Goal: Use online tool/utility: Utilize a website feature to perform a specific function

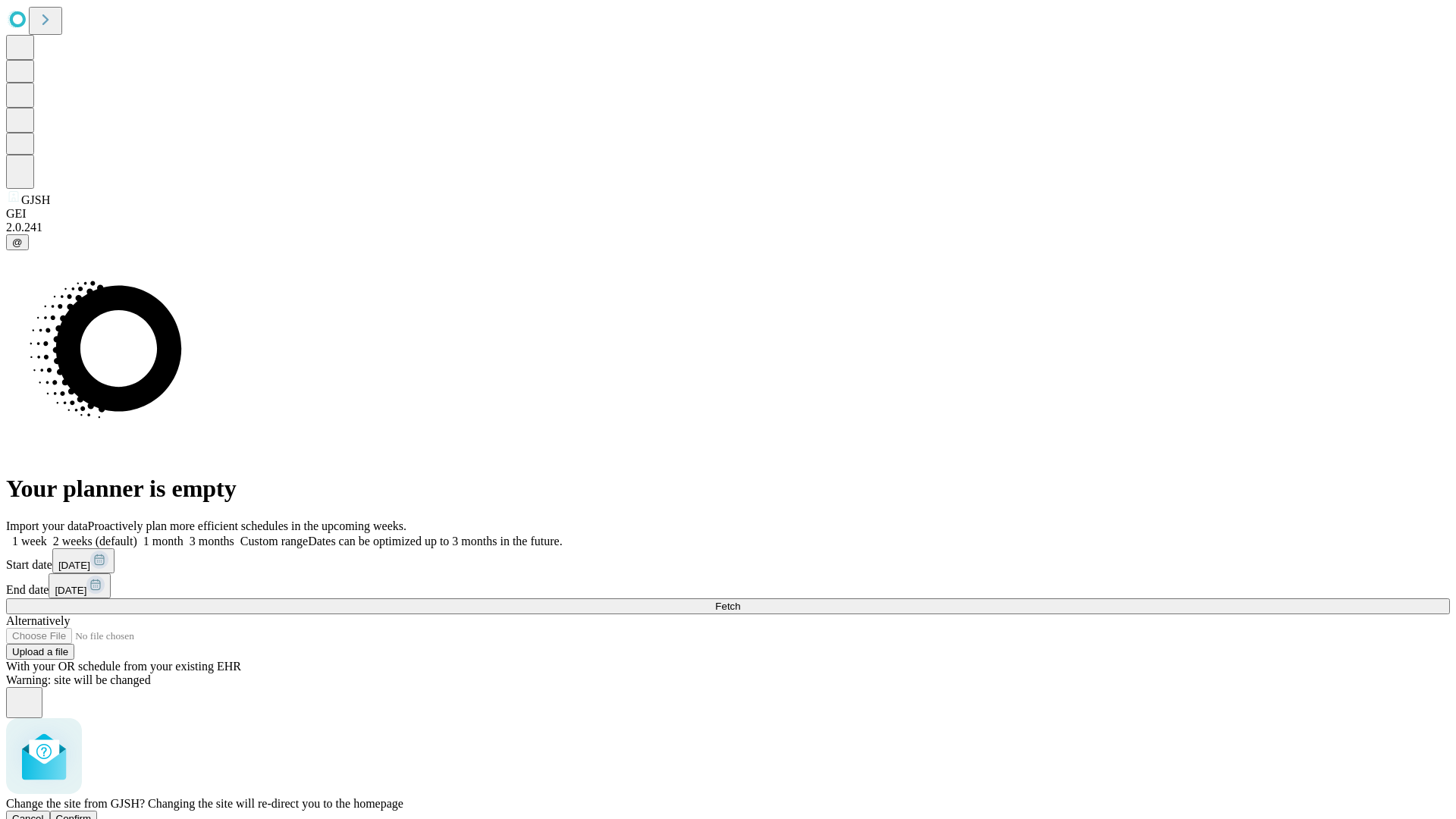
click at [92, 813] on span "Confirm" at bounding box center [73, 818] width 35 height 11
click at [47, 534] on label "1 week" at bounding box center [26, 540] width 41 height 13
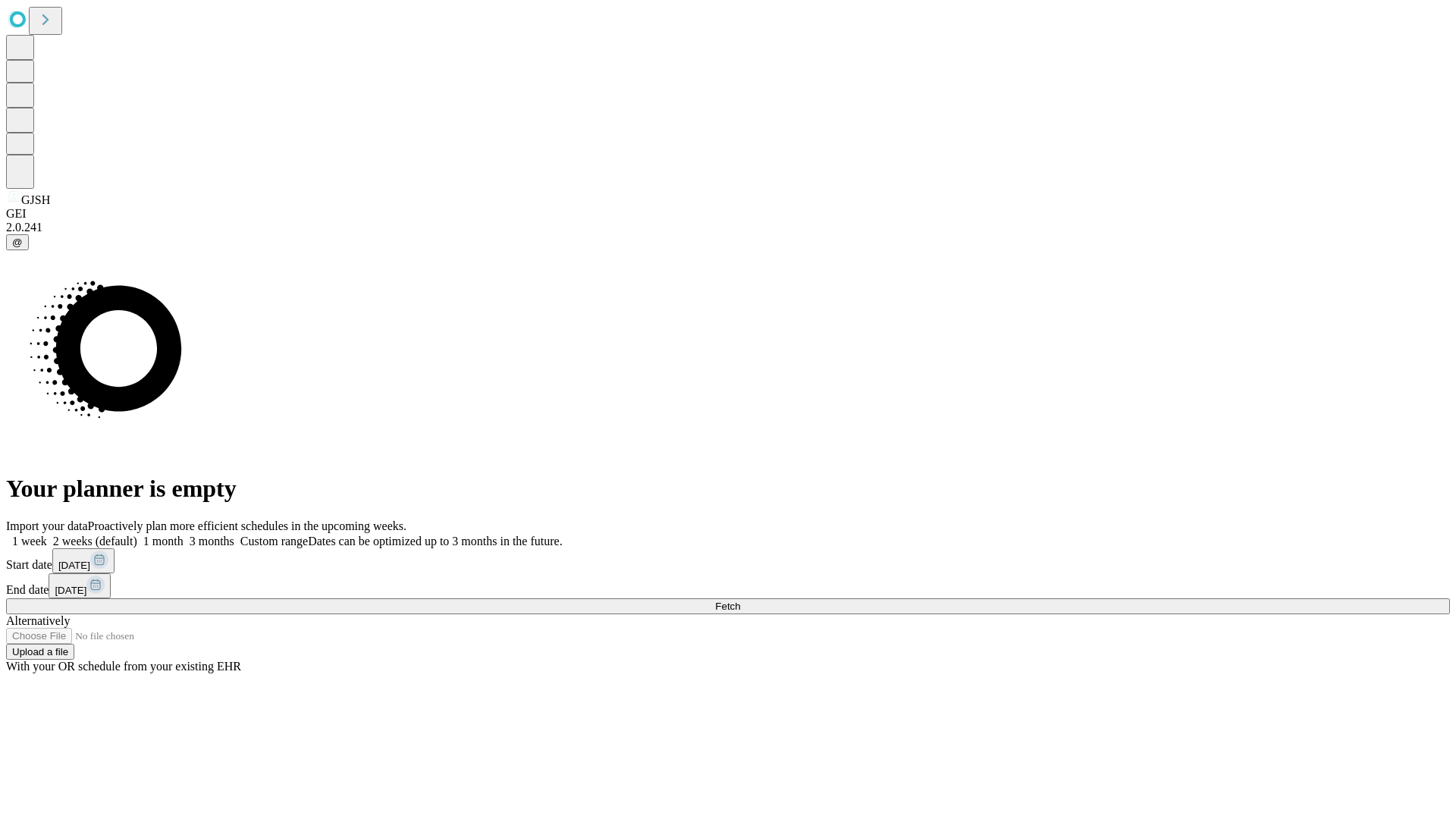
click at [741, 600] on span "Fetch" at bounding box center [728, 605] width 25 height 11
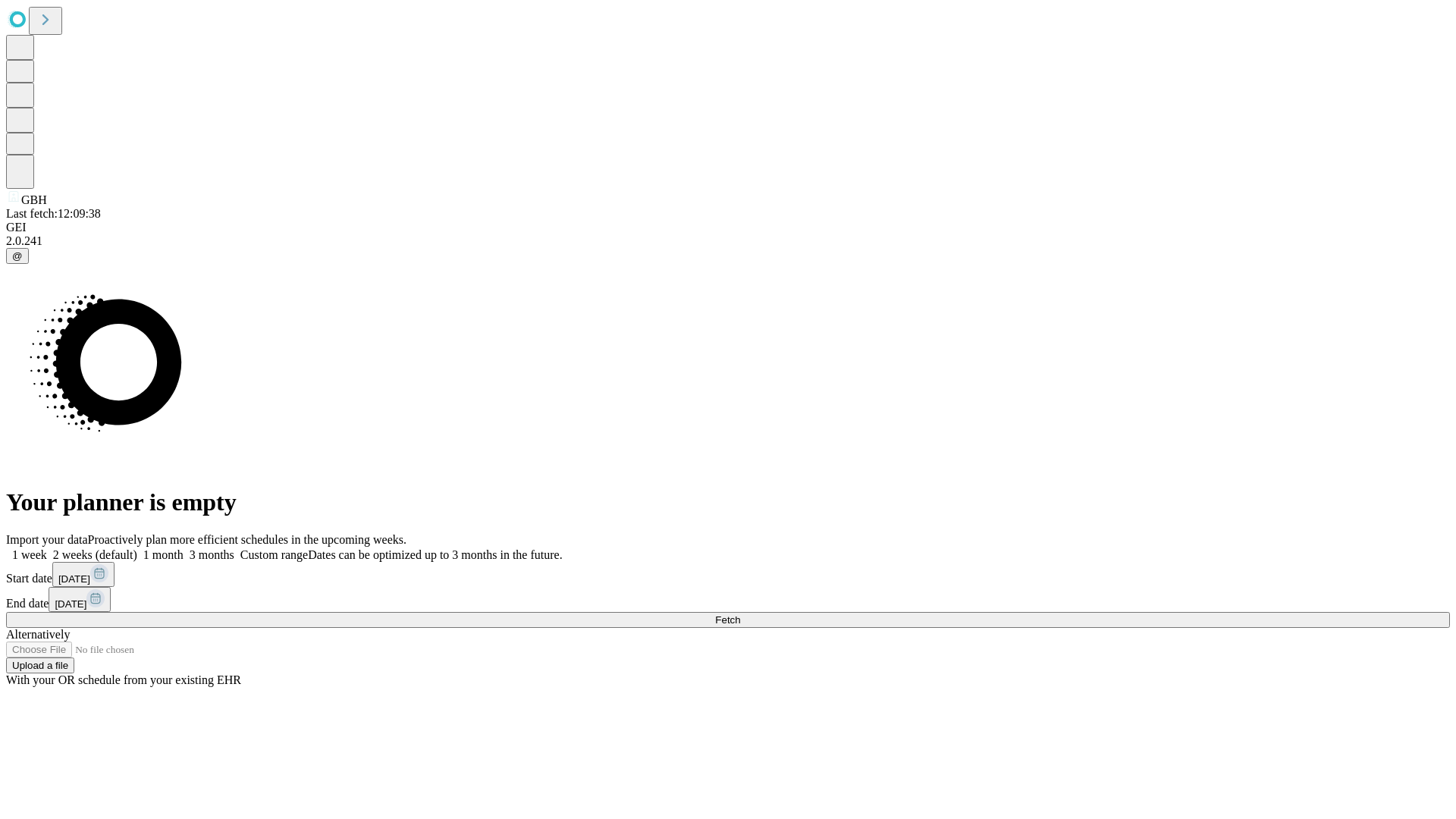
click at [47, 548] on label "1 week" at bounding box center [26, 554] width 41 height 13
click at [741, 614] on span "Fetch" at bounding box center [728, 619] width 25 height 11
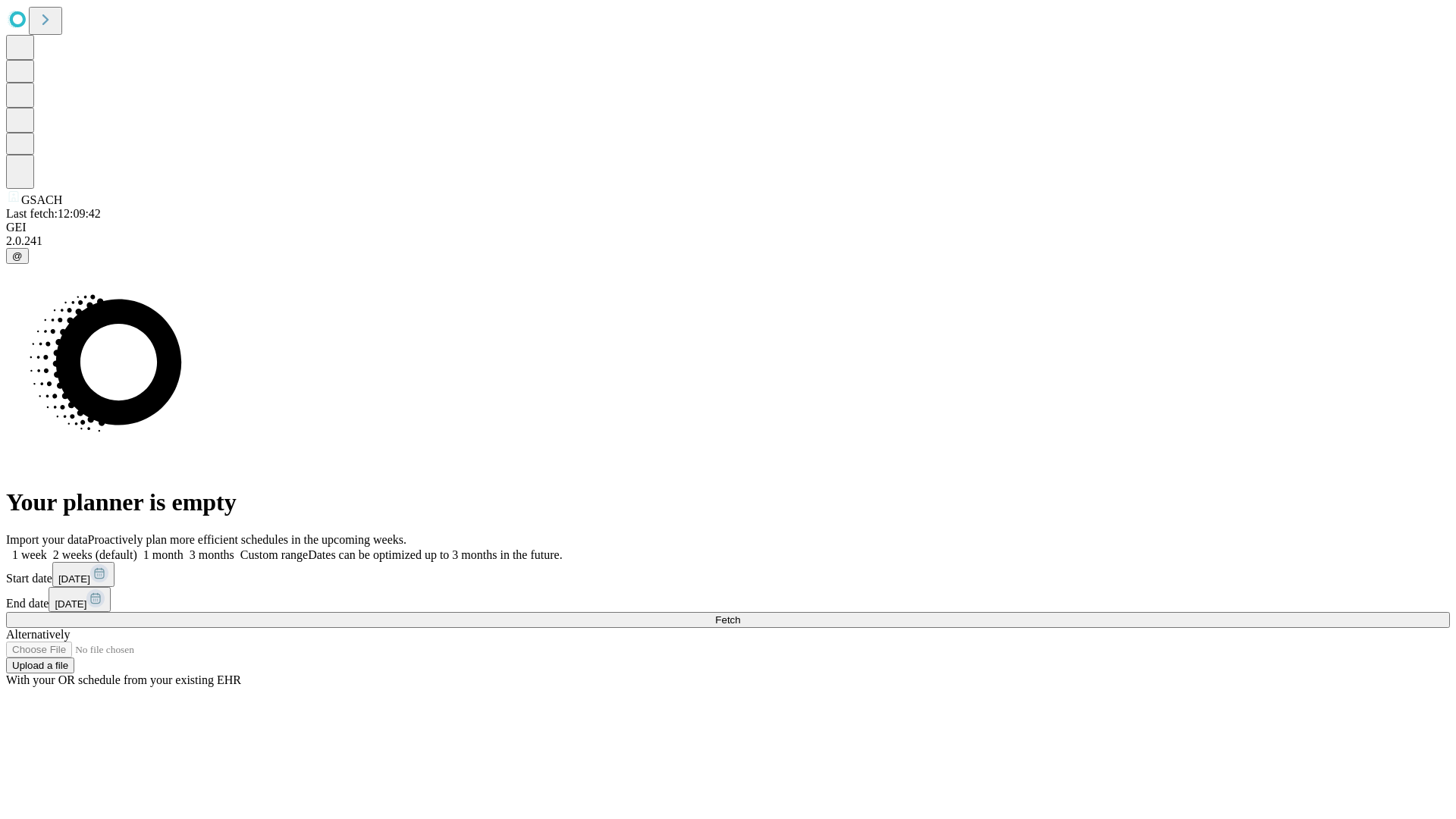
click at [47, 548] on label "1 week" at bounding box center [26, 554] width 41 height 13
click at [741, 614] on span "Fetch" at bounding box center [728, 619] width 25 height 11
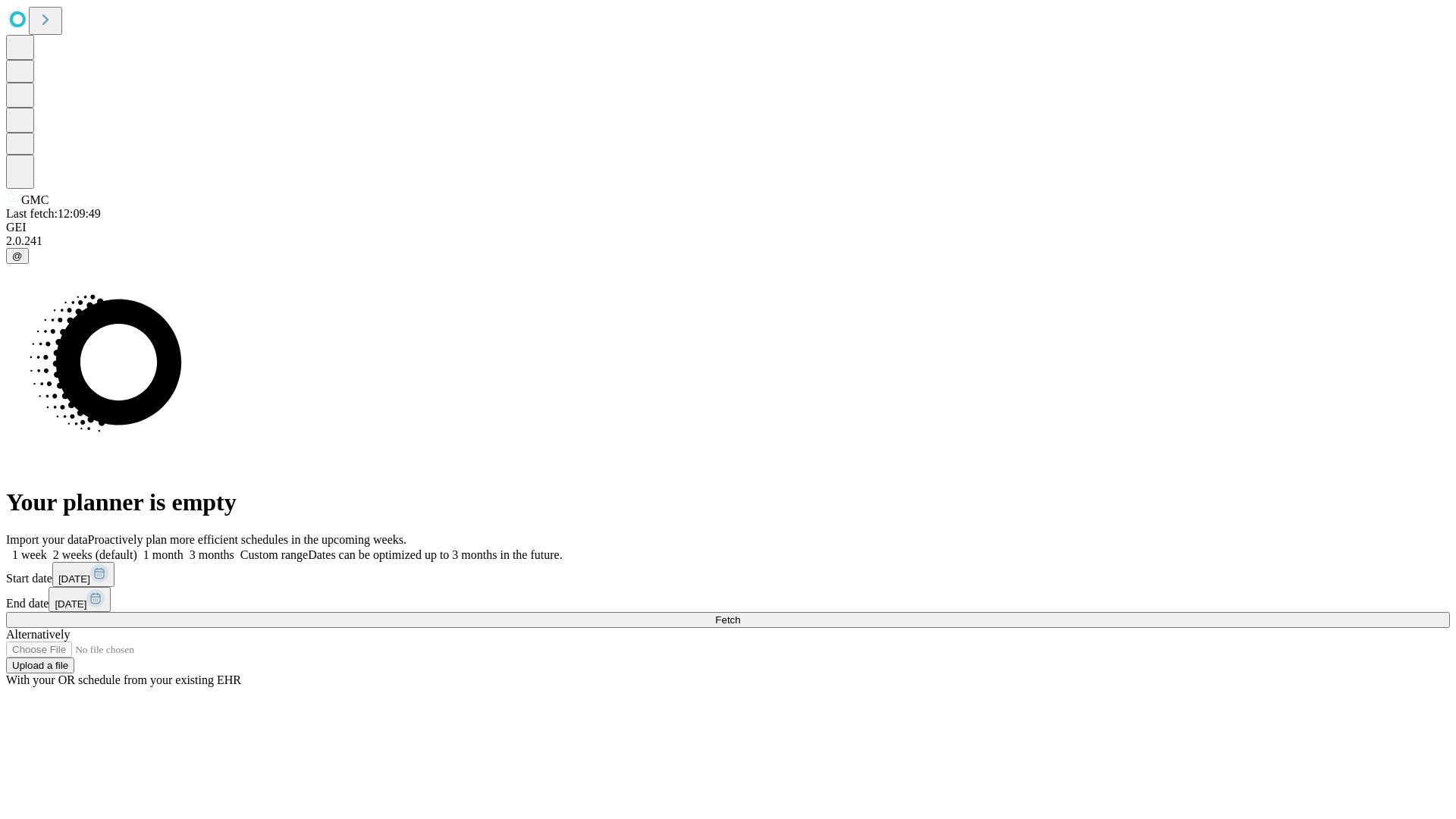
click at [741, 614] on span "Fetch" at bounding box center [728, 619] width 25 height 11
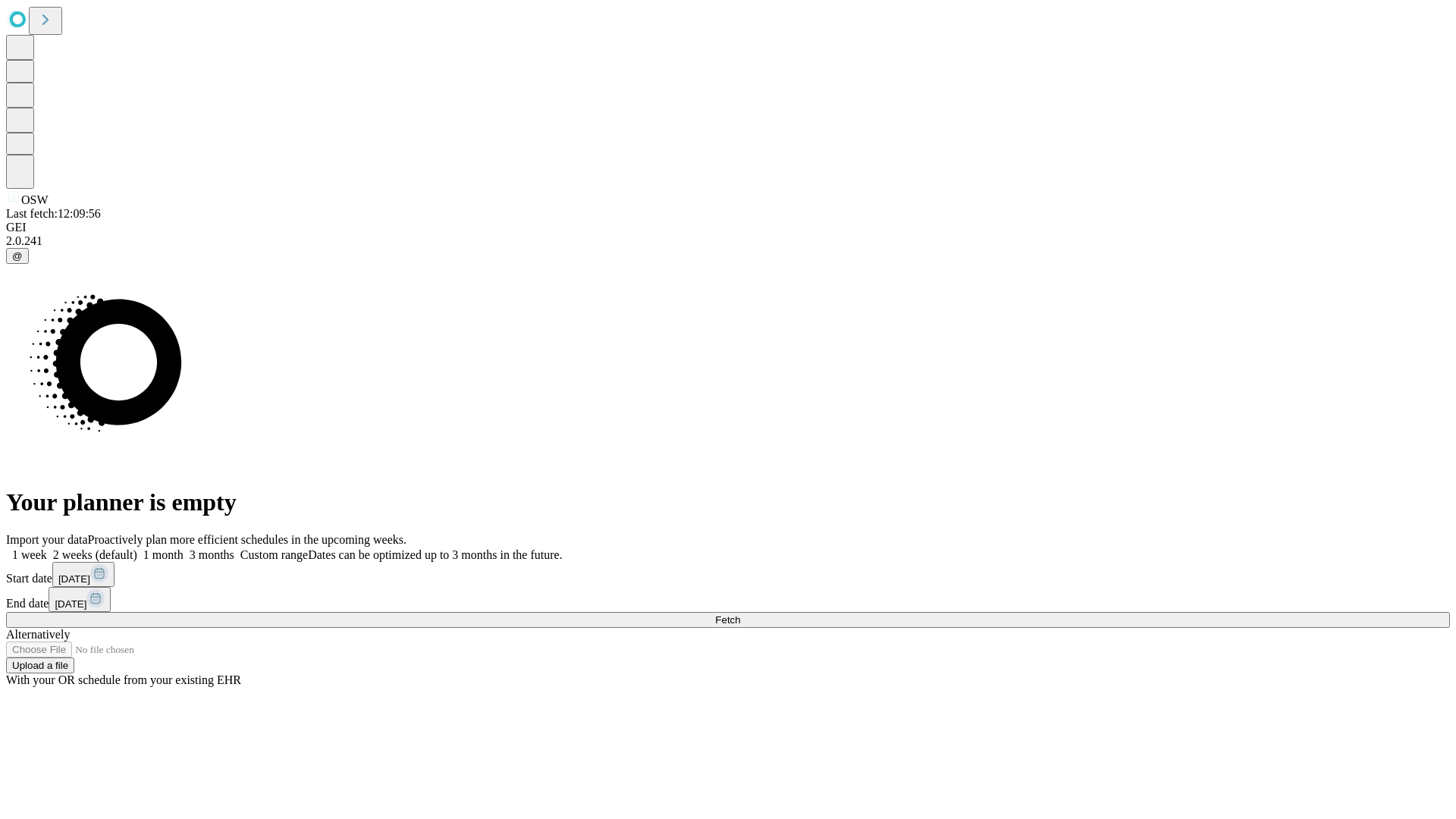
click at [47, 548] on label "1 week" at bounding box center [26, 554] width 41 height 13
click at [741, 614] on span "Fetch" at bounding box center [728, 619] width 25 height 11
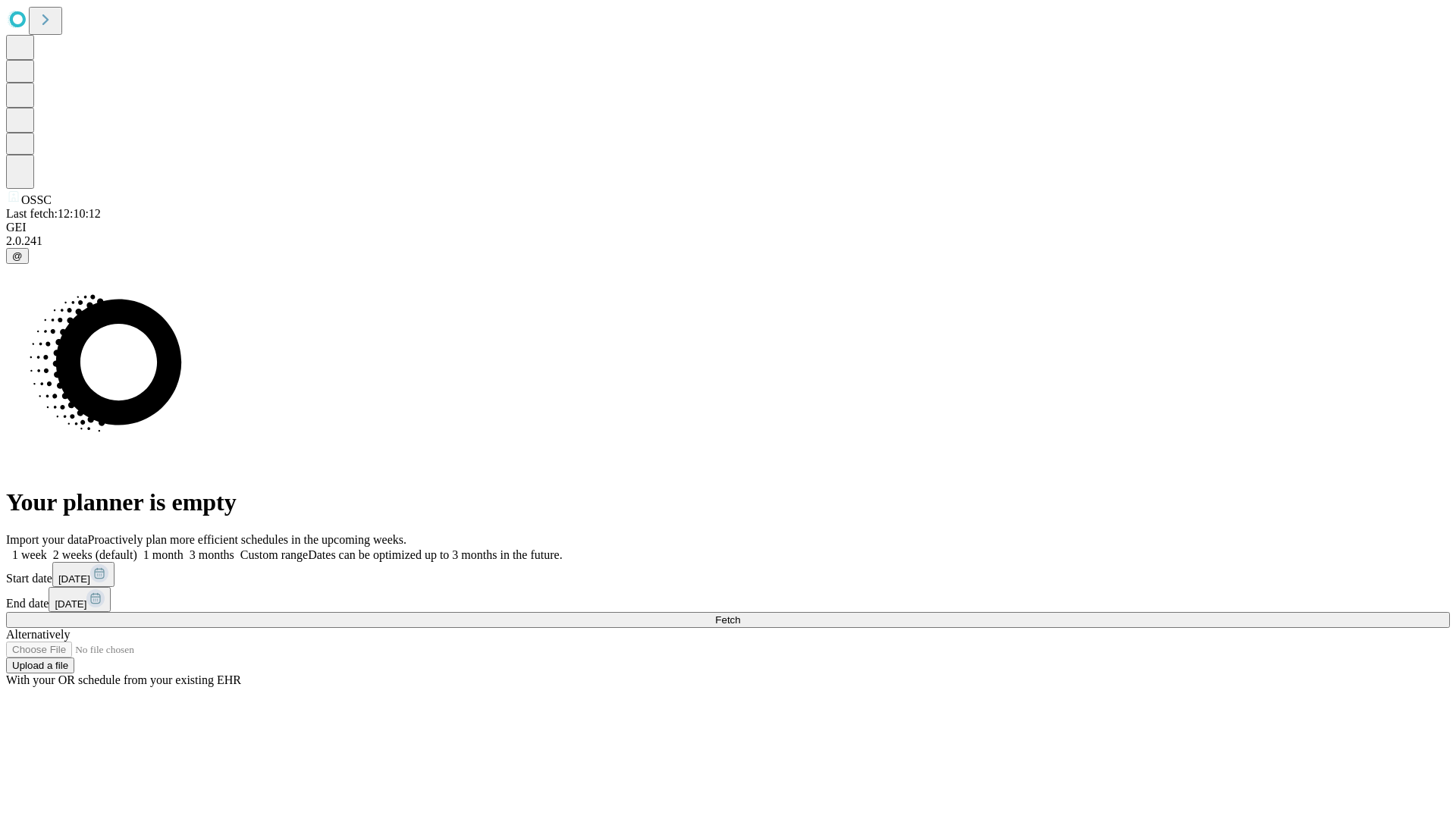
click at [47, 548] on label "1 week" at bounding box center [26, 554] width 41 height 13
click at [741, 614] on span "Fetch" at bounding box center [728, 619] width 25 height 11
click at [47, 548] on label "1 week" at bounding box center [26, 554] width 41 height 13
click at [741, 614] on span "Fetch" at bounding box center [728, 619] width 25 height 11
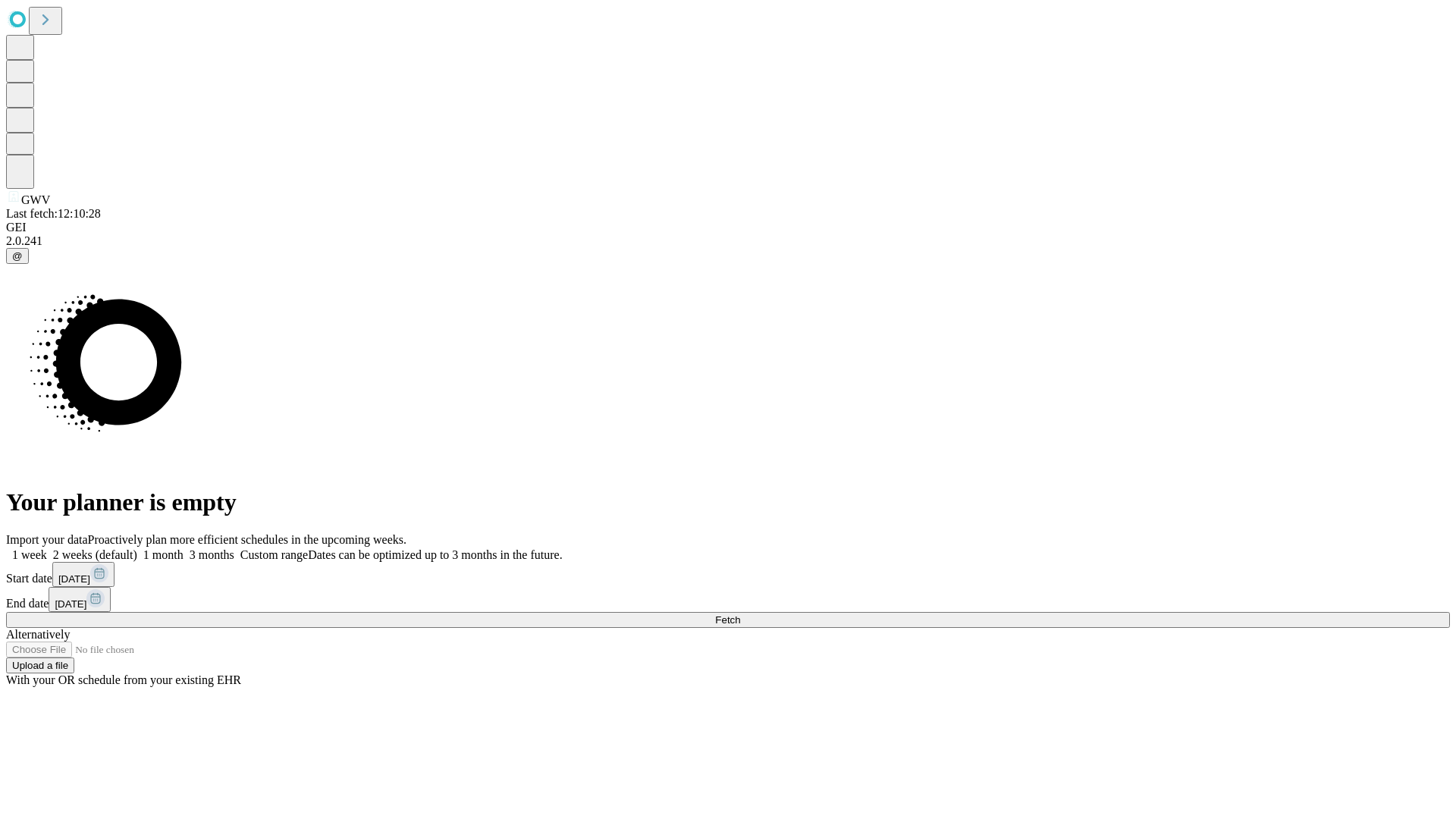
click at [47, 548] on label "1 week" at bounding box center [26, 554] width 41 height 13
click at [741, 614] on span "Fetch" at bounding box center [728, 619] width 25 height 11
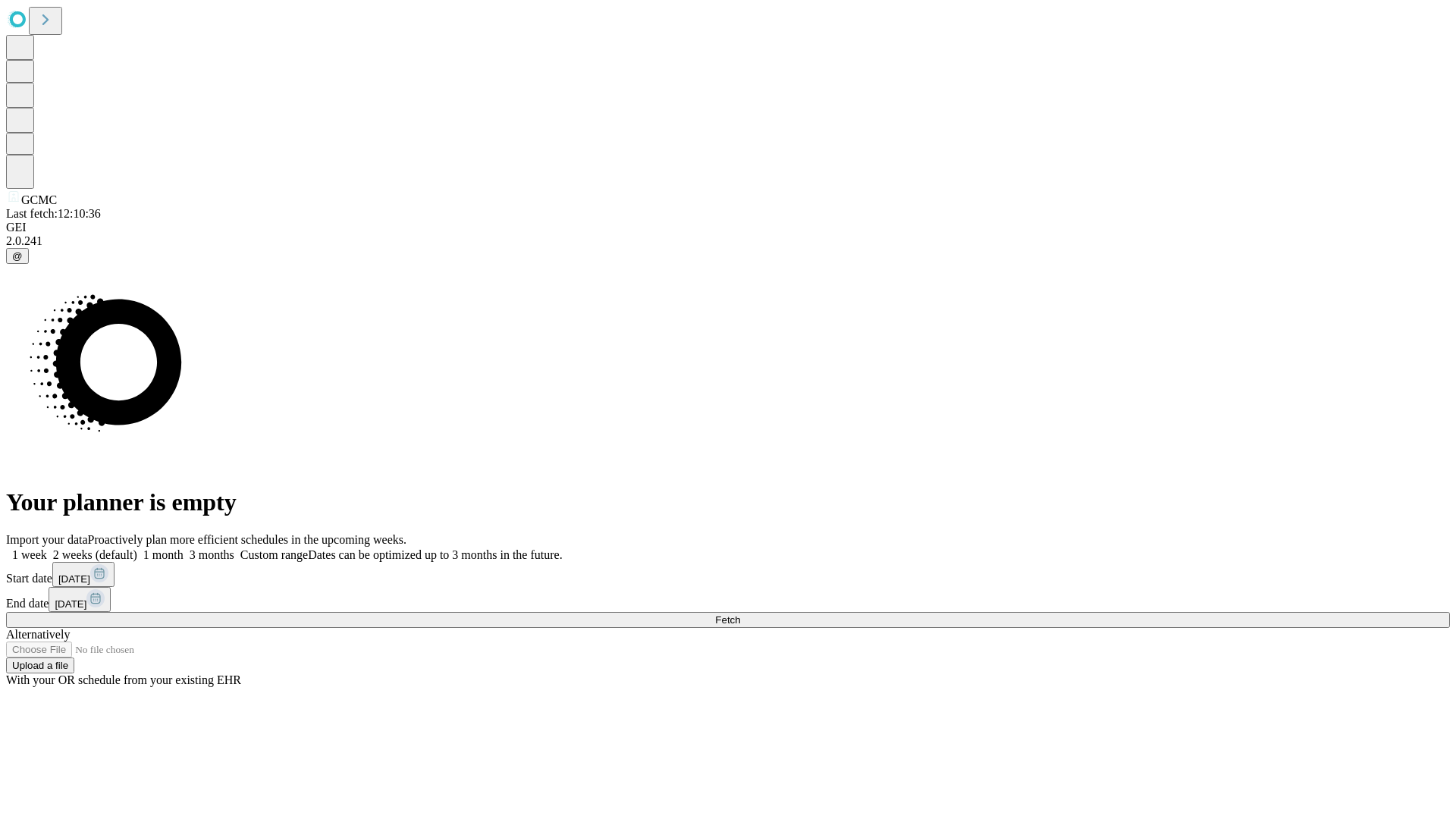
click at [47, 548] on label "1 week" at bounding box center [26, 554] width 41 height 13
click at [741, 614] on span "Fetch" at bounding box center [728, 619] width 25 height 11
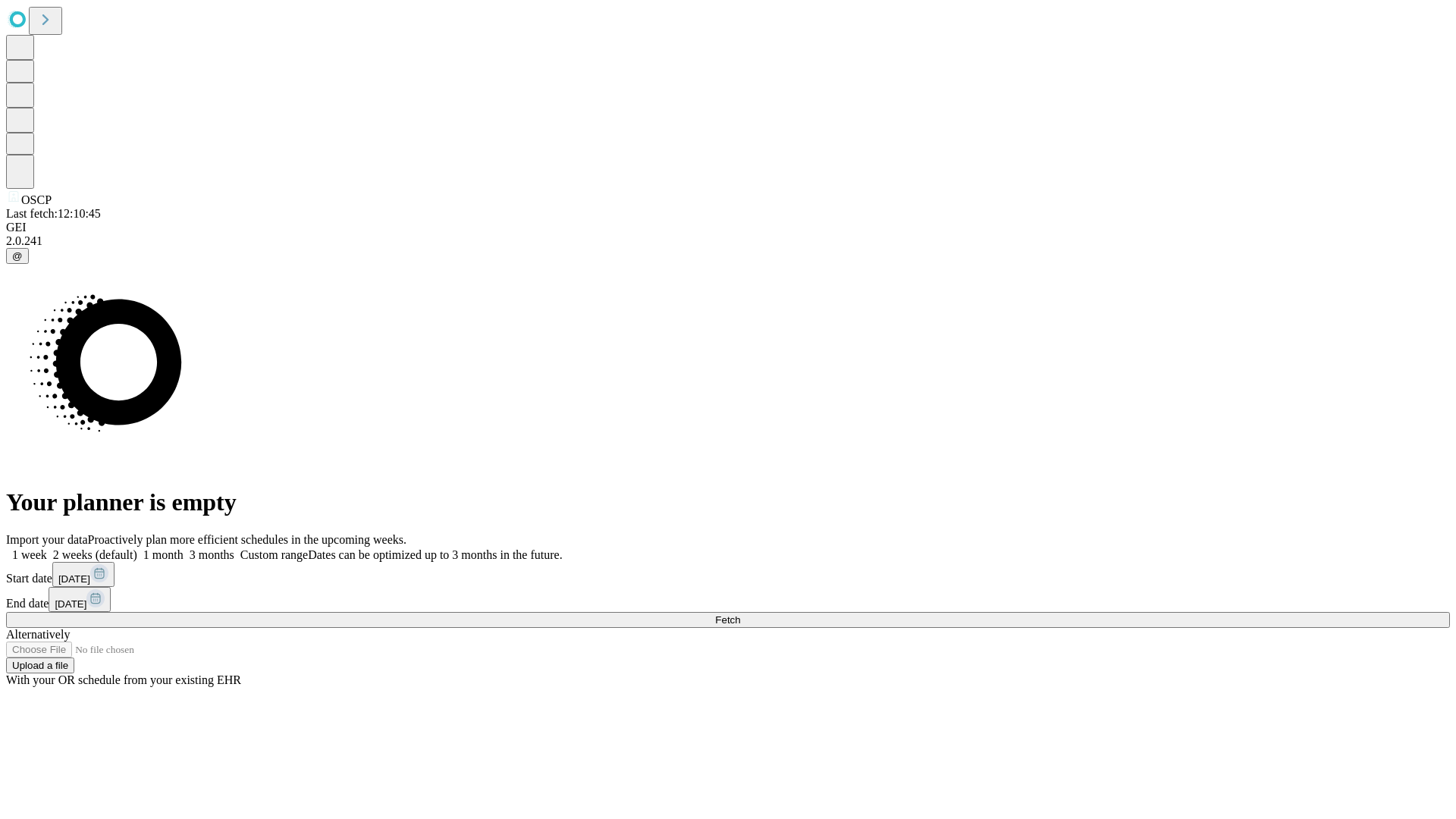
click at [47, 548] on label "1 week" at bounding box center [26, 554] width 41 height 13
click at [741, 614] on span "Fetch" at bounding box center [728, 619] width 25 height 11
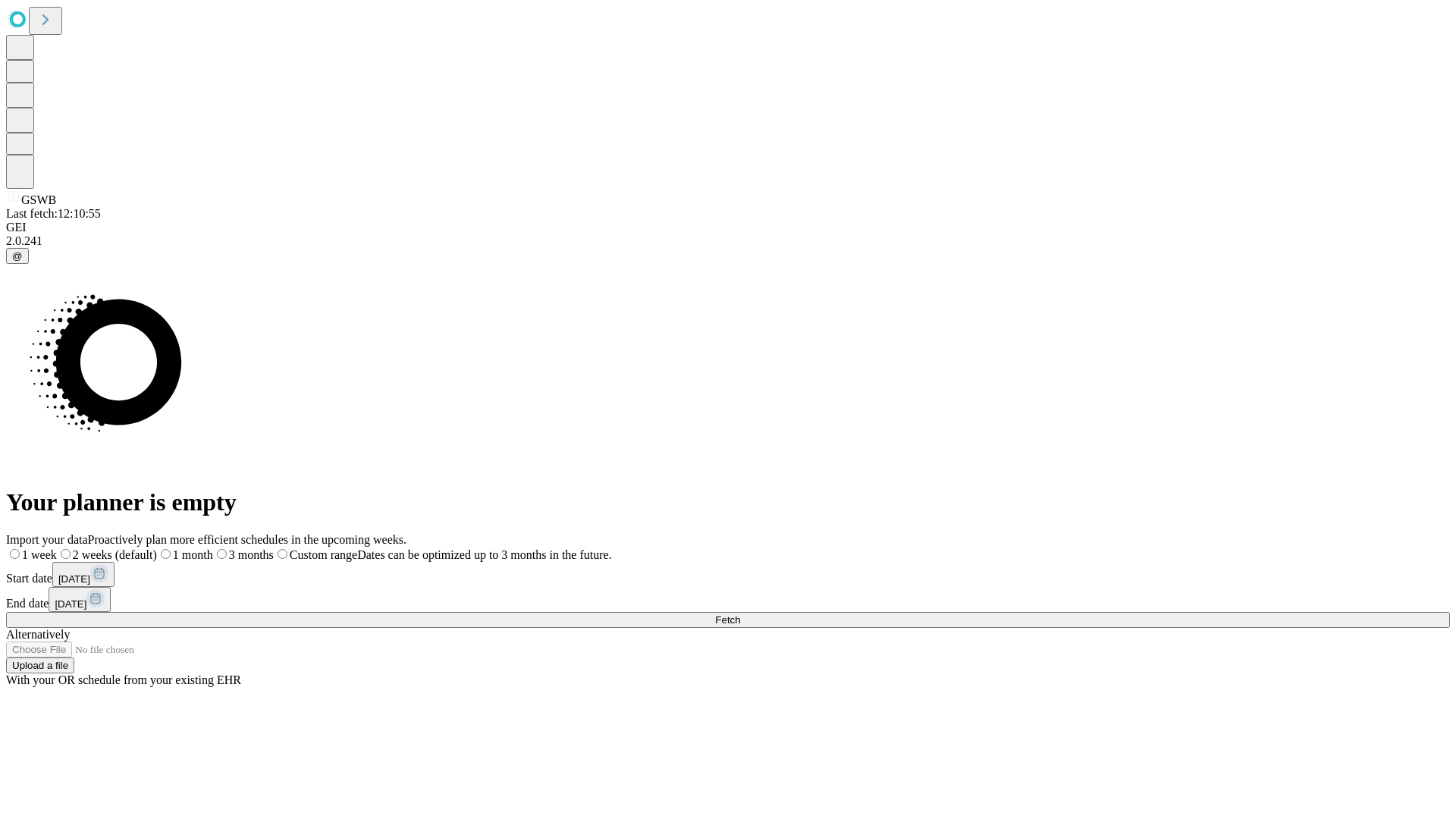
click at [57, 548] on label "1 week" at bounding box center [31, 554] width 51 height 13
click at [741, 614] on span "Fetch" at bounding box center [728, 619] width 25 height 11
